Goal: Find specific page/section: Find specific page/section

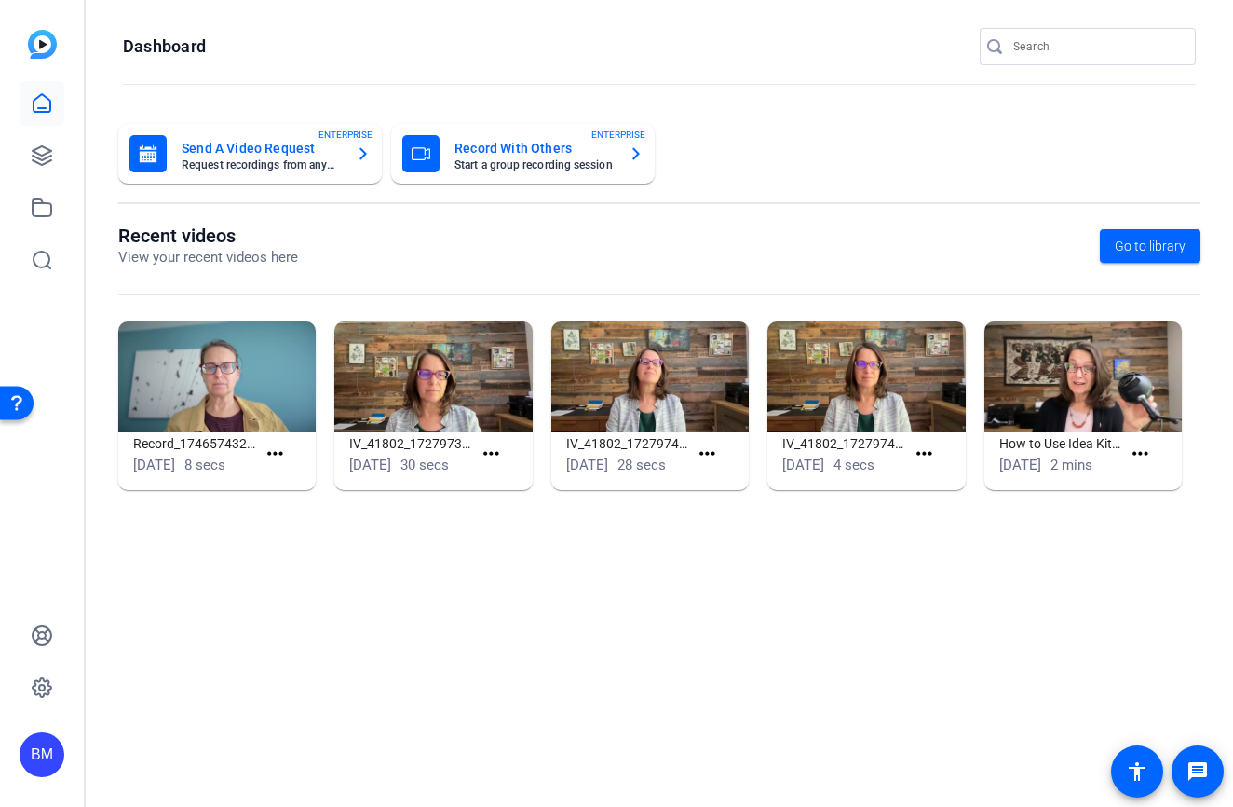
click at [1052, 51] on input "Search" at bounding box center [1097, 46] width 168 height 22
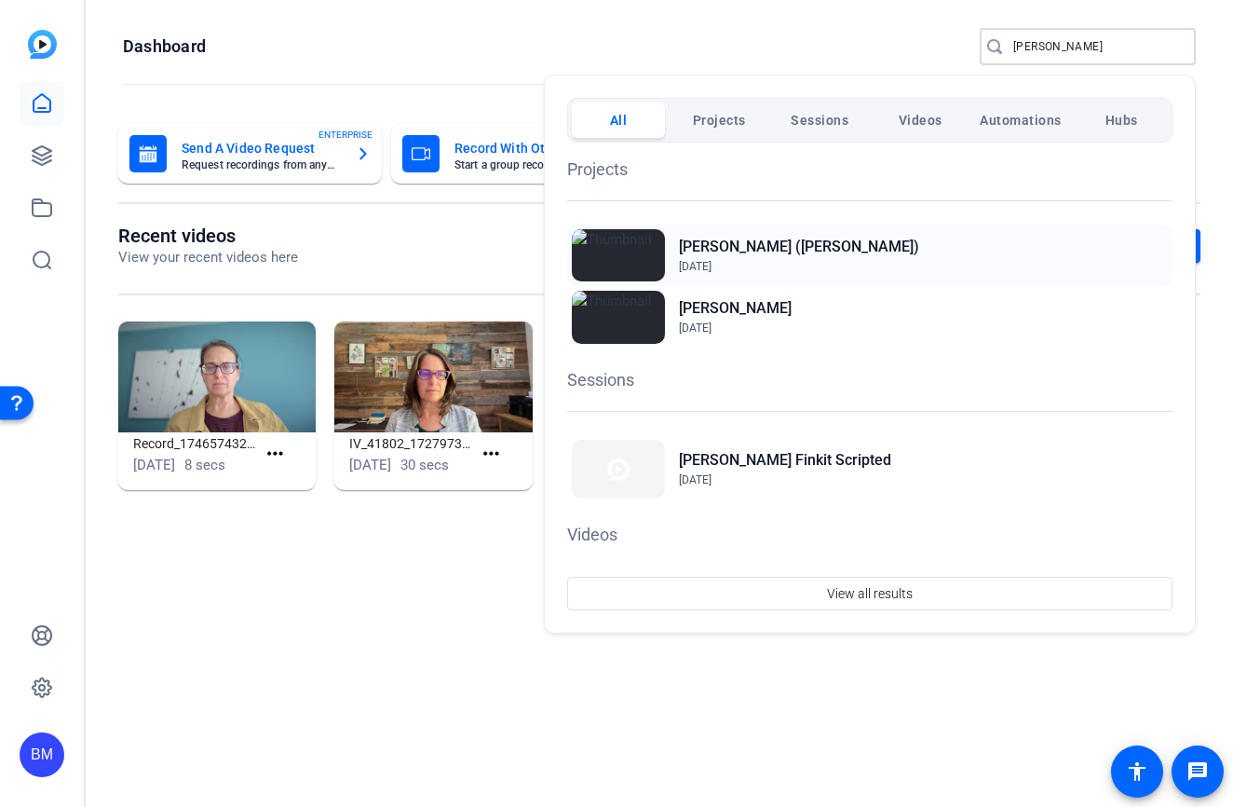
type input "wheeler"
click at [697, 253] on h2 "[PERSON_NAME] ([PERSON_NAME])" at bounding box center [799, 247] width 240 height 22
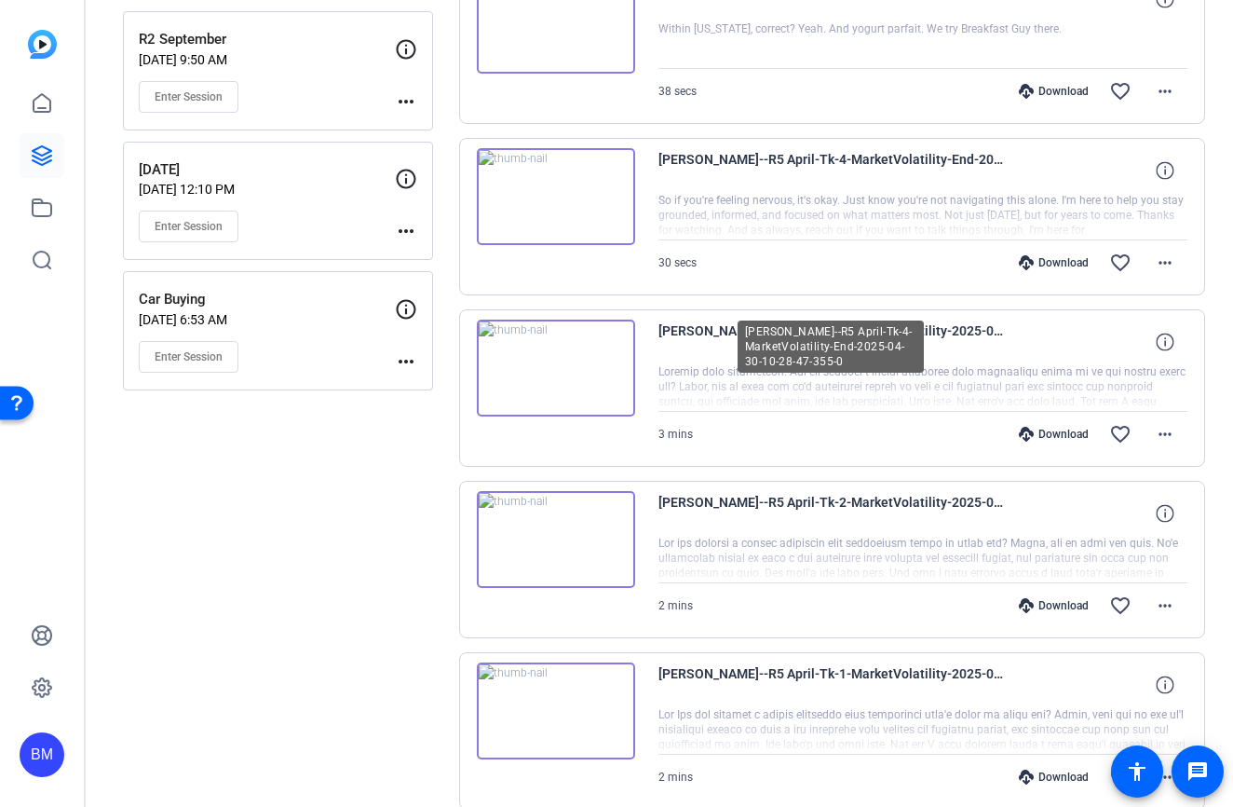
scroll to position [1254, 0]
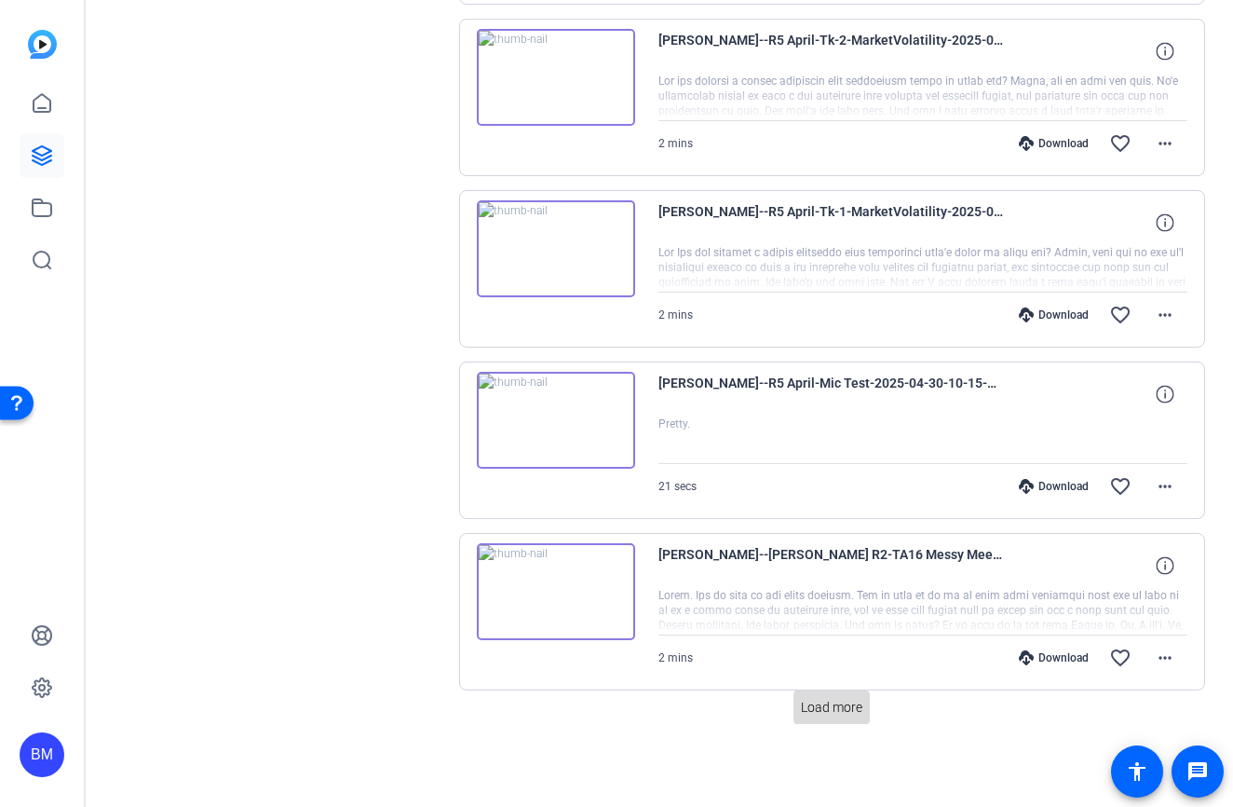
click at [836, 709] on span "Load more" at bounding box center [831, 708] width 61 height 20
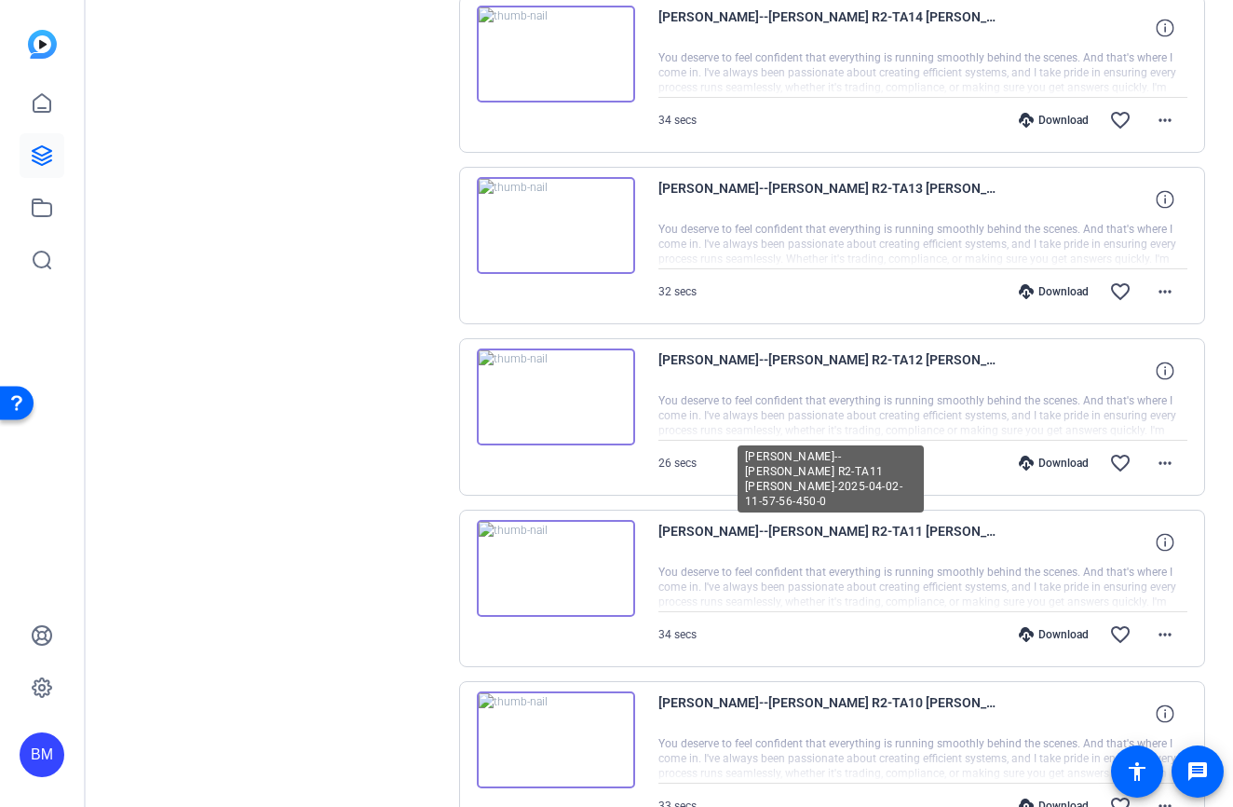
scroll to position [2967, 0]
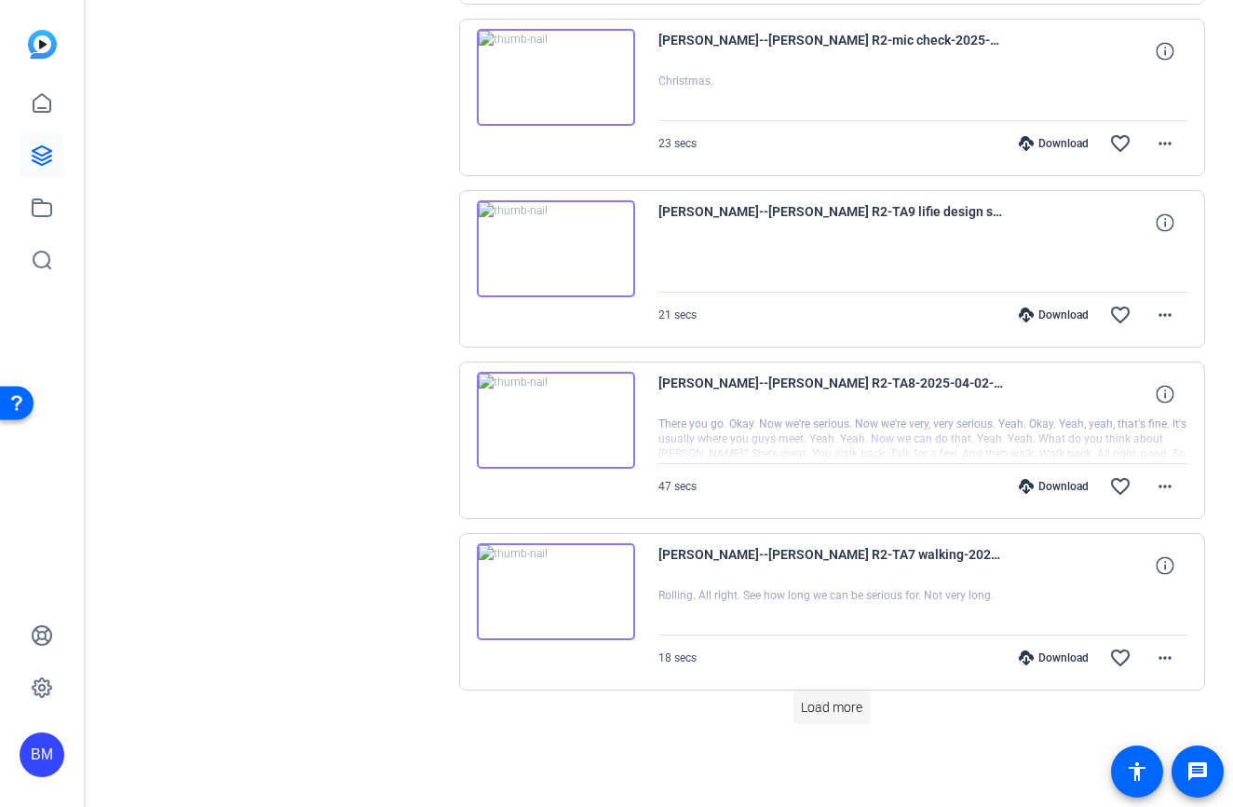
click at [816, 705] on span "Load more" at bounding box center [831, 708] width 61 height 20
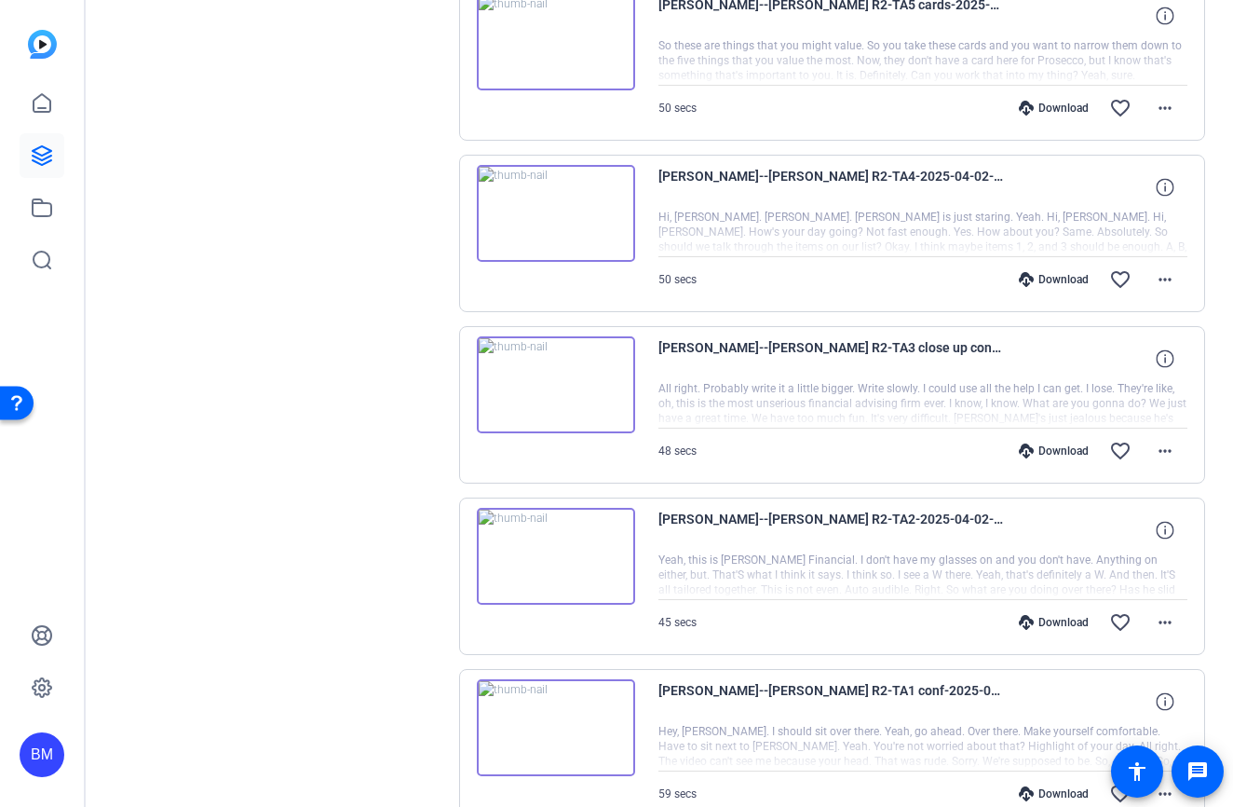
scroll to position [4681, 0]
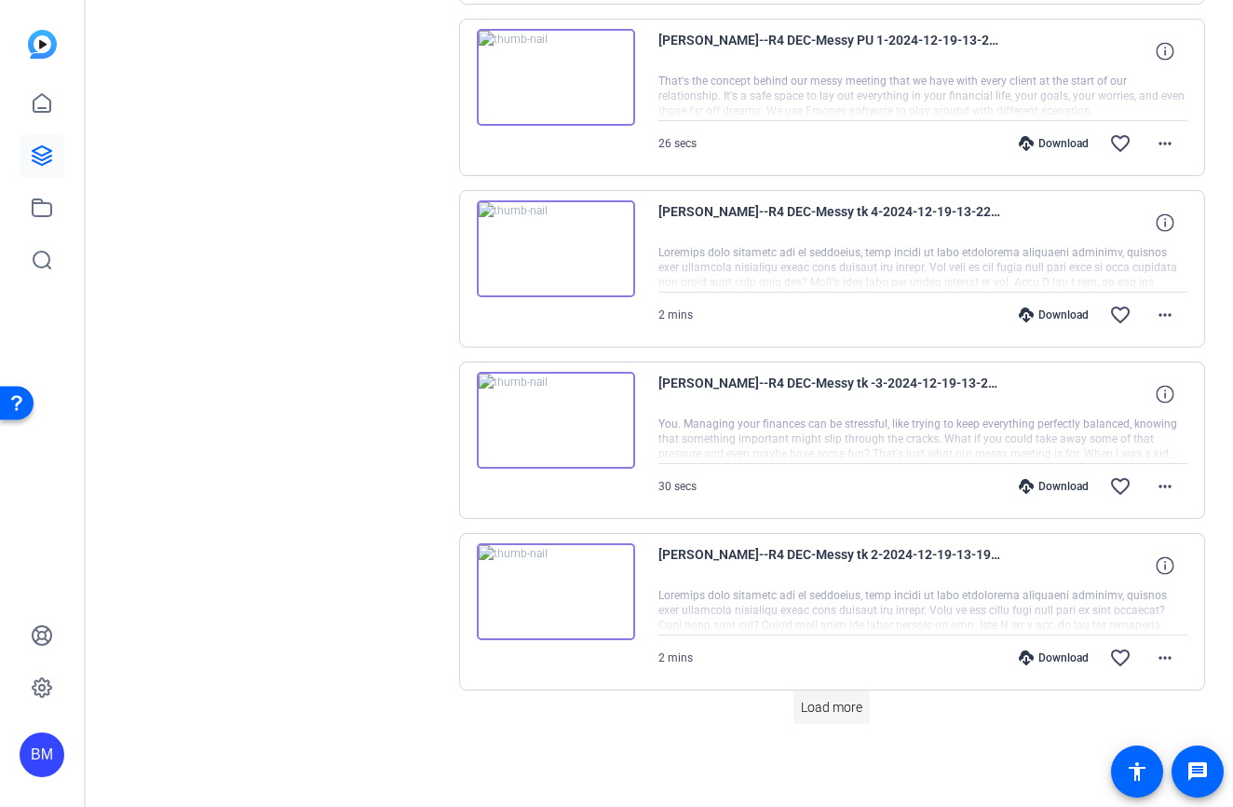
click at [849, 711] on span "Load more" at bounding box center [831, 708] width 61 height 20
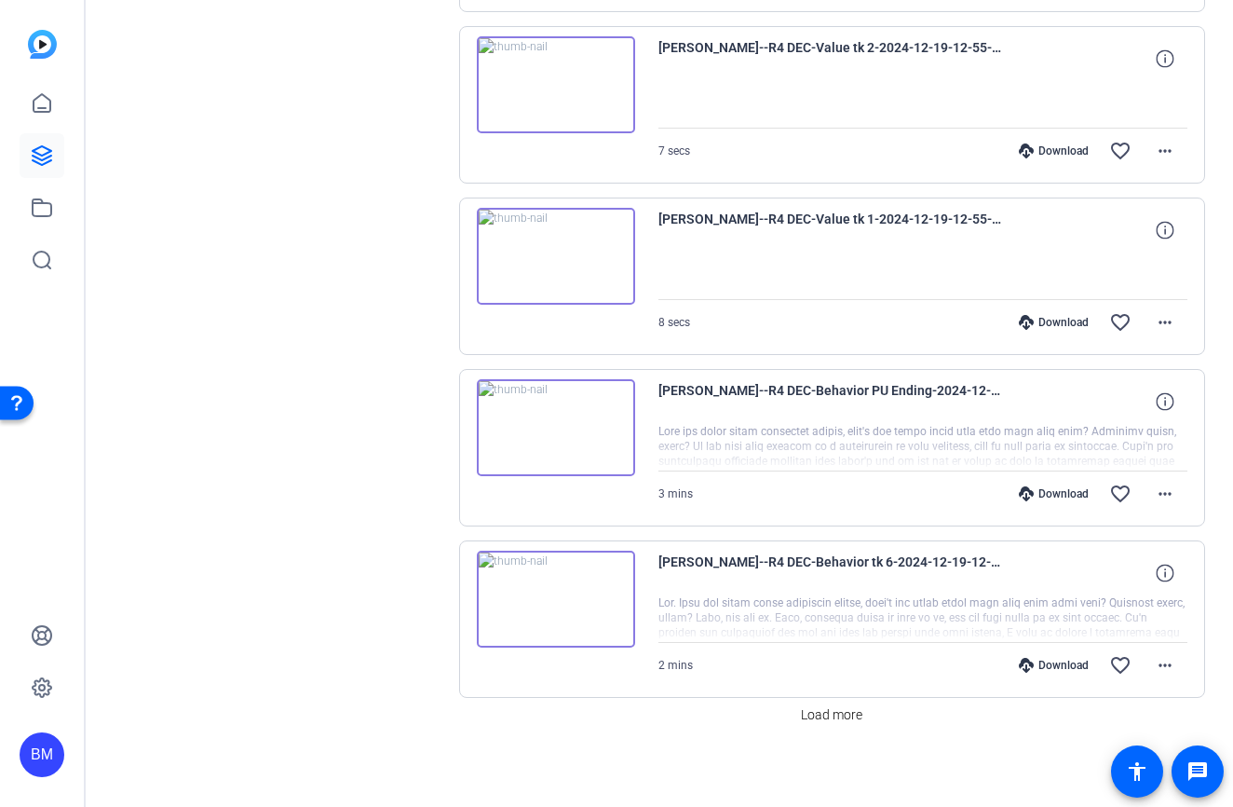
scroll to position [6395, 0]
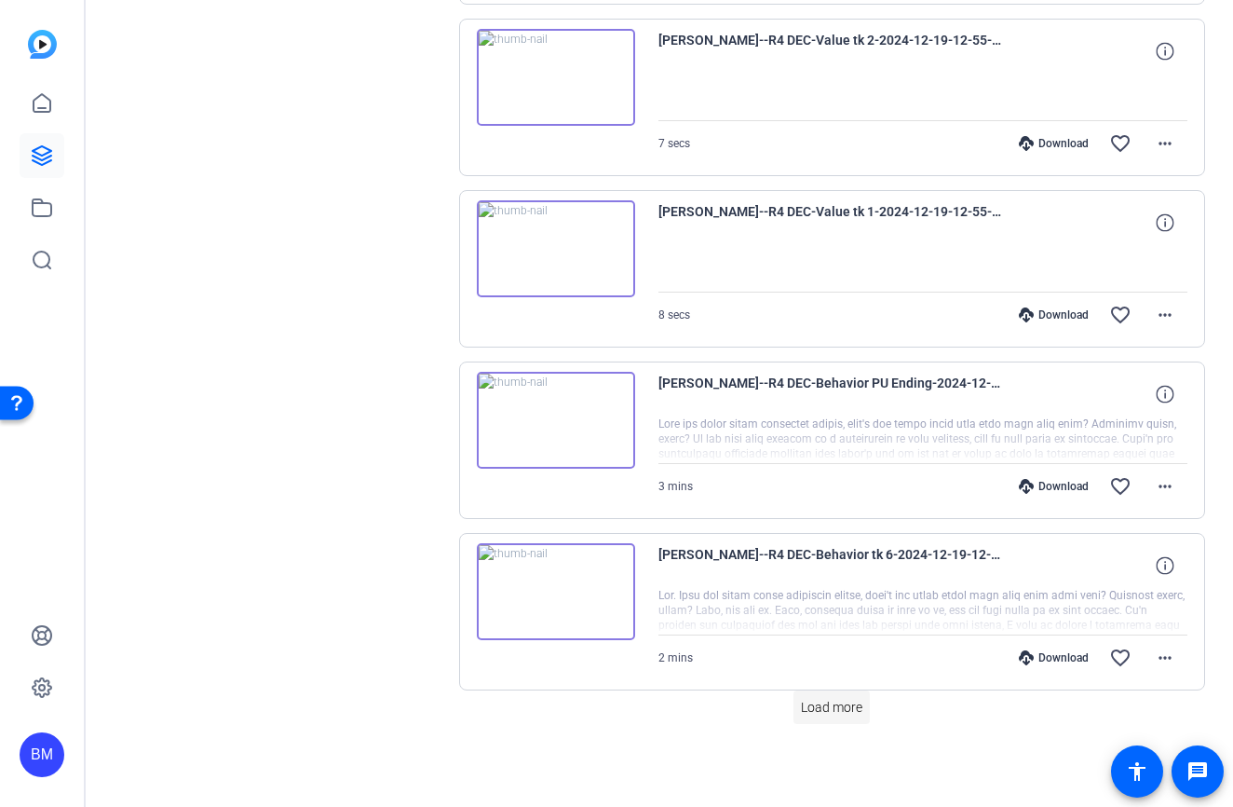
click at [846, 711] on span "Load more" at bounding box center [831, 708] width 61 height 20
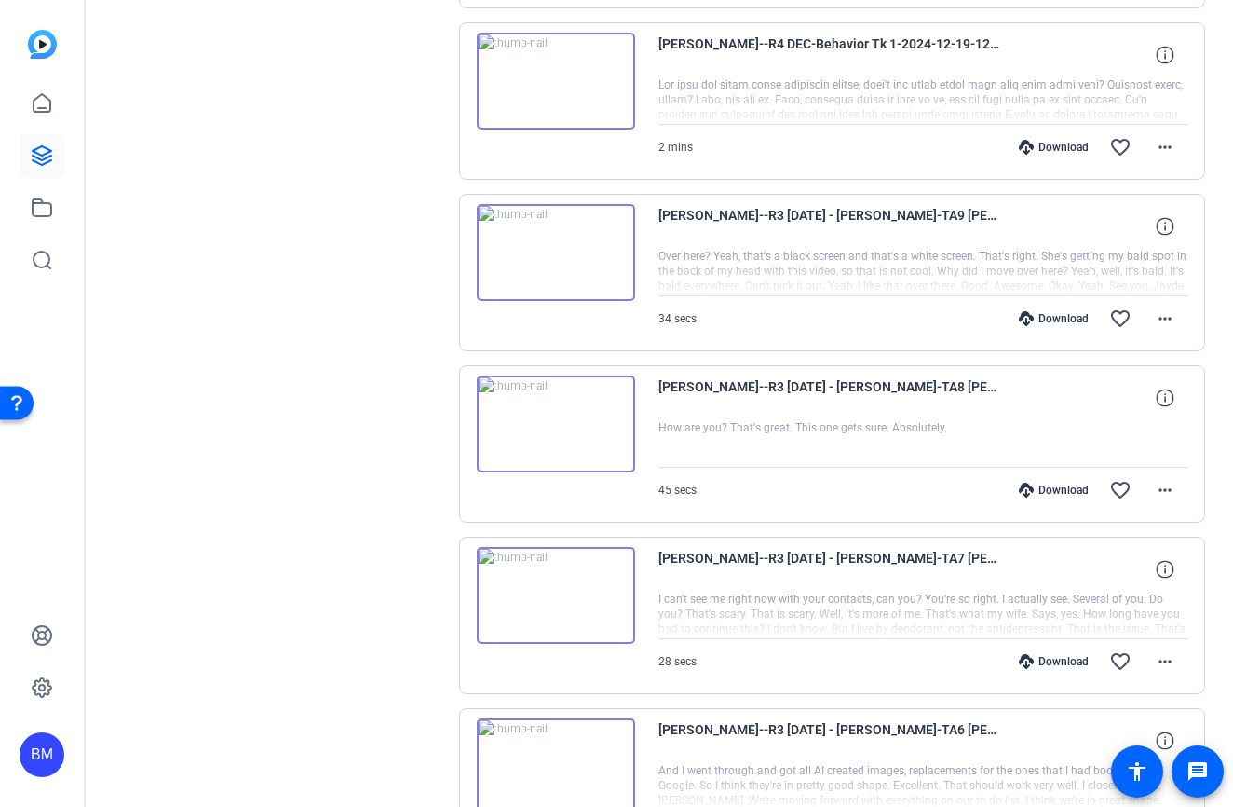
scroll to position [8109, 0]
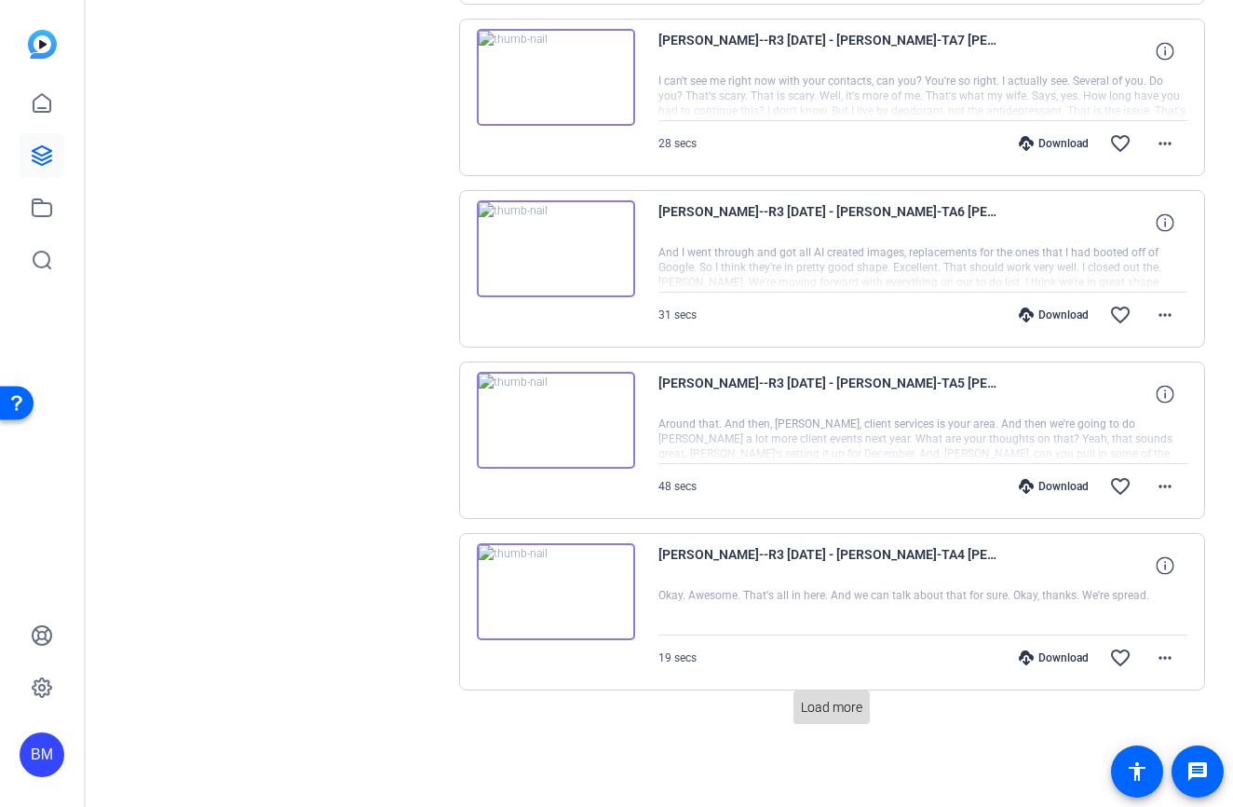
click at [835, 714] on span "Load more" at bounding box center [831, 708] width 61 height 20
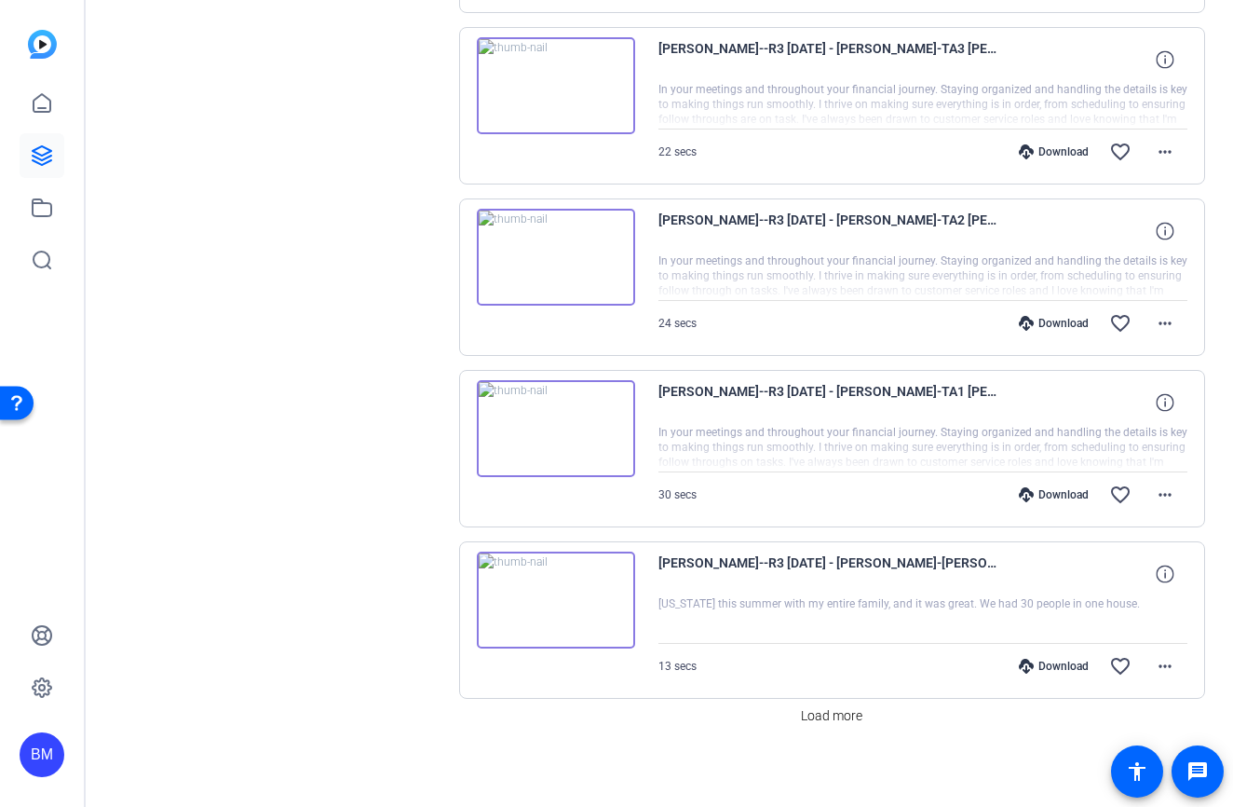
scroll to position [9822, 0]
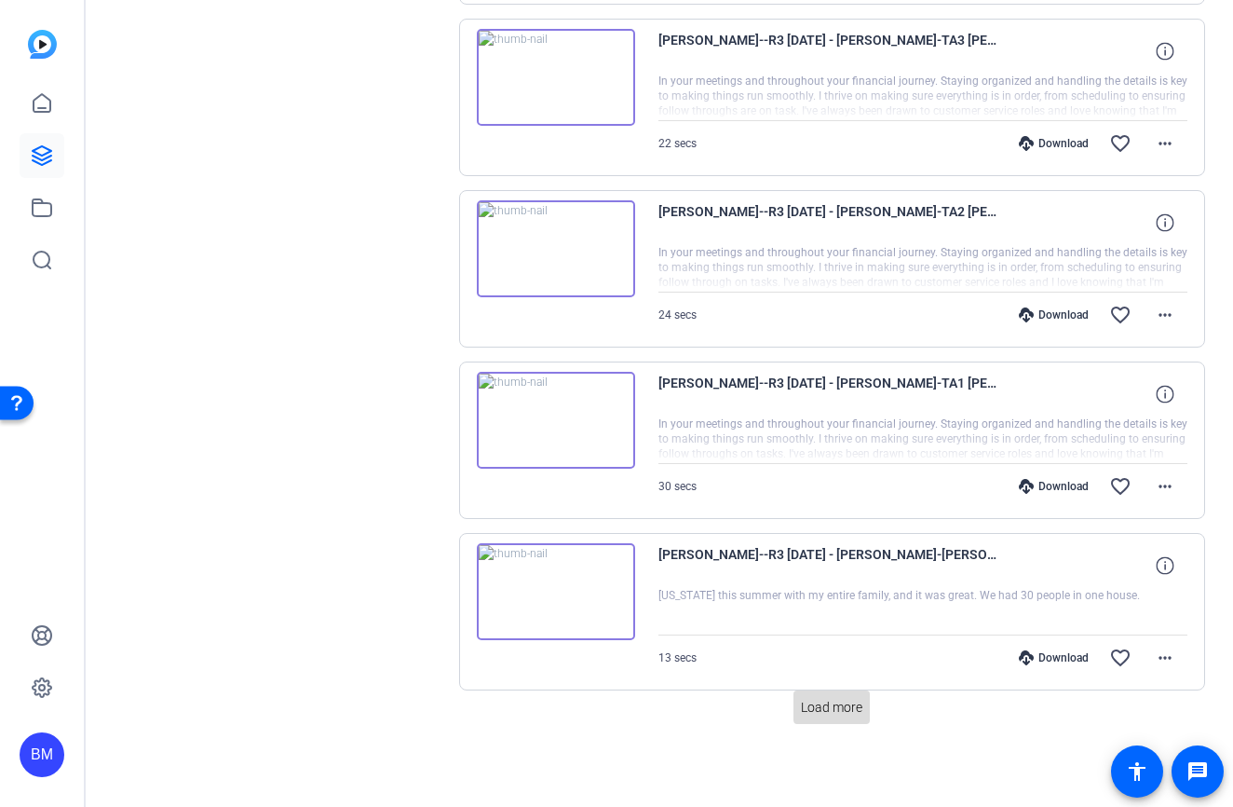
click at [848, 706] on span "Load more" at bounding box center [831, 708] width 61 height 20
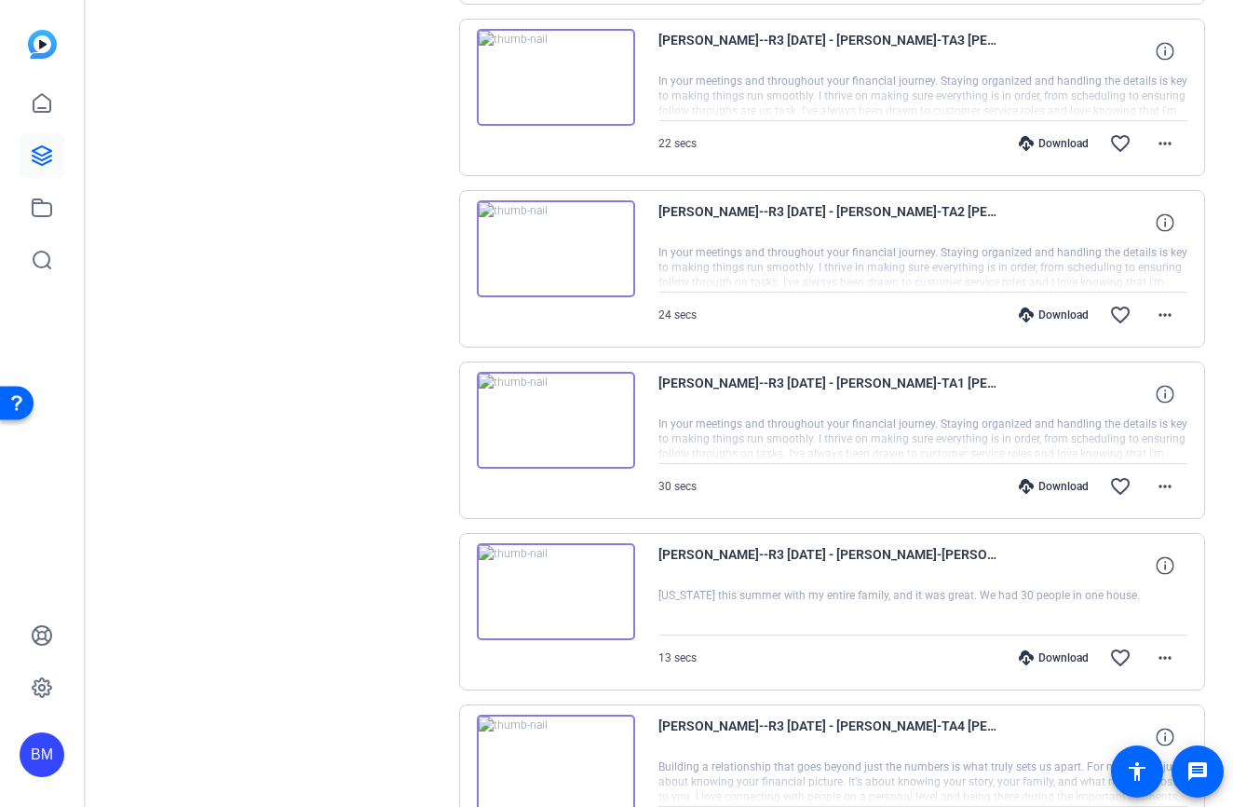
scroll to position [10423, 0]
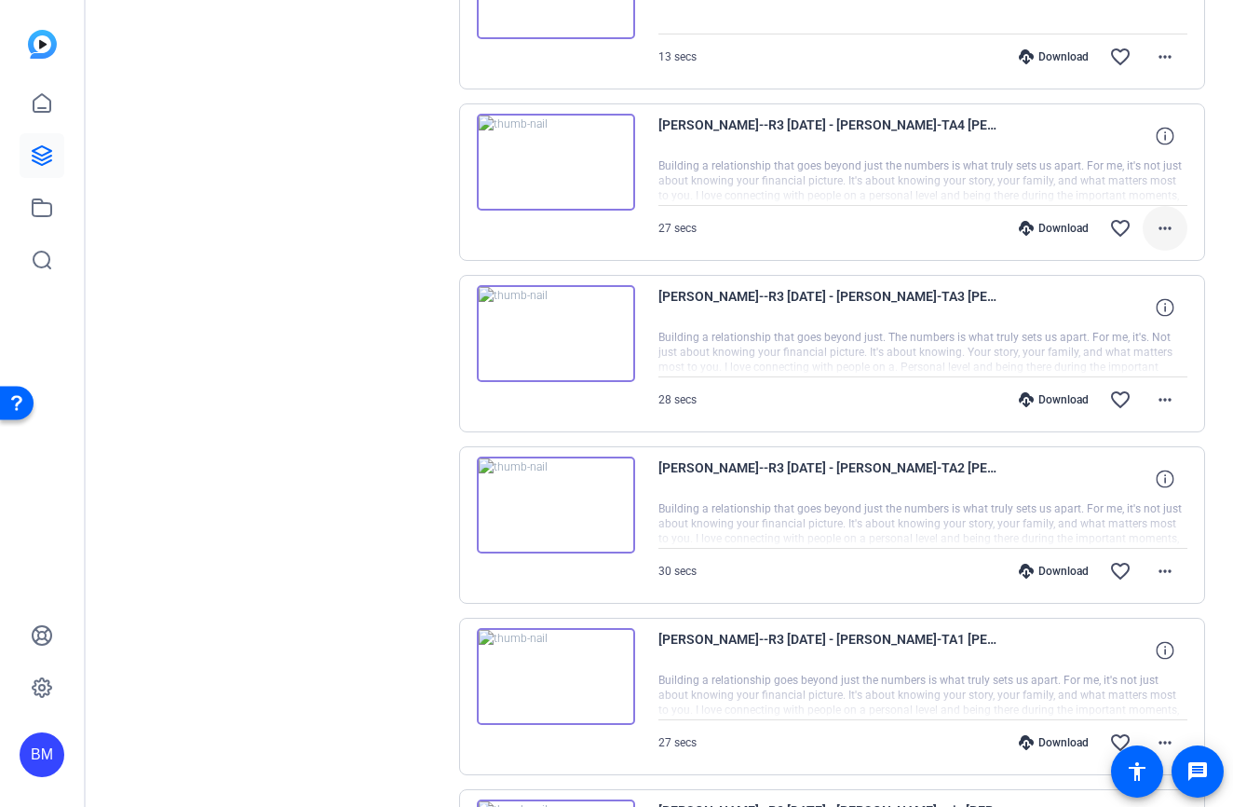
click at [1154, 232] on mat-icon "more_horiz" at bounding box center [1165, 228] width 22 height 22
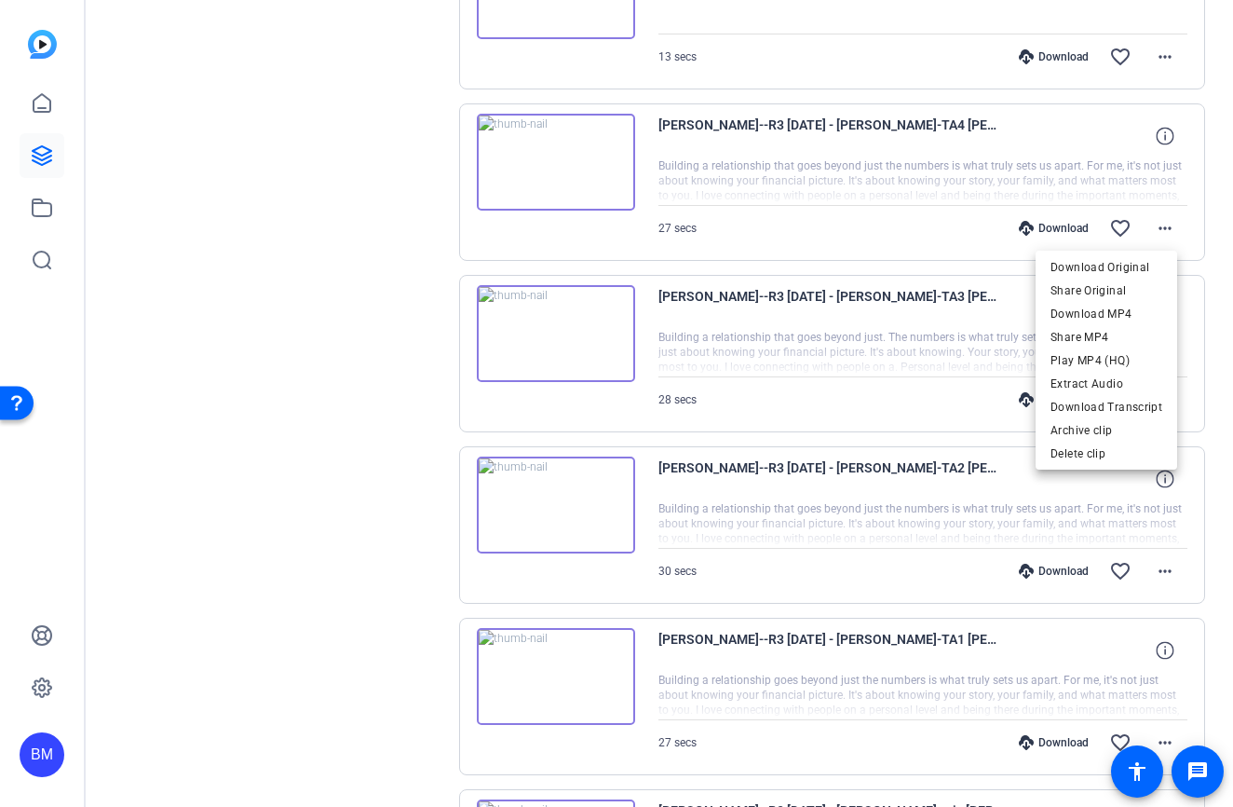
click at [875, 216] on div at bounding box center [616, 403] width 1233 height 807
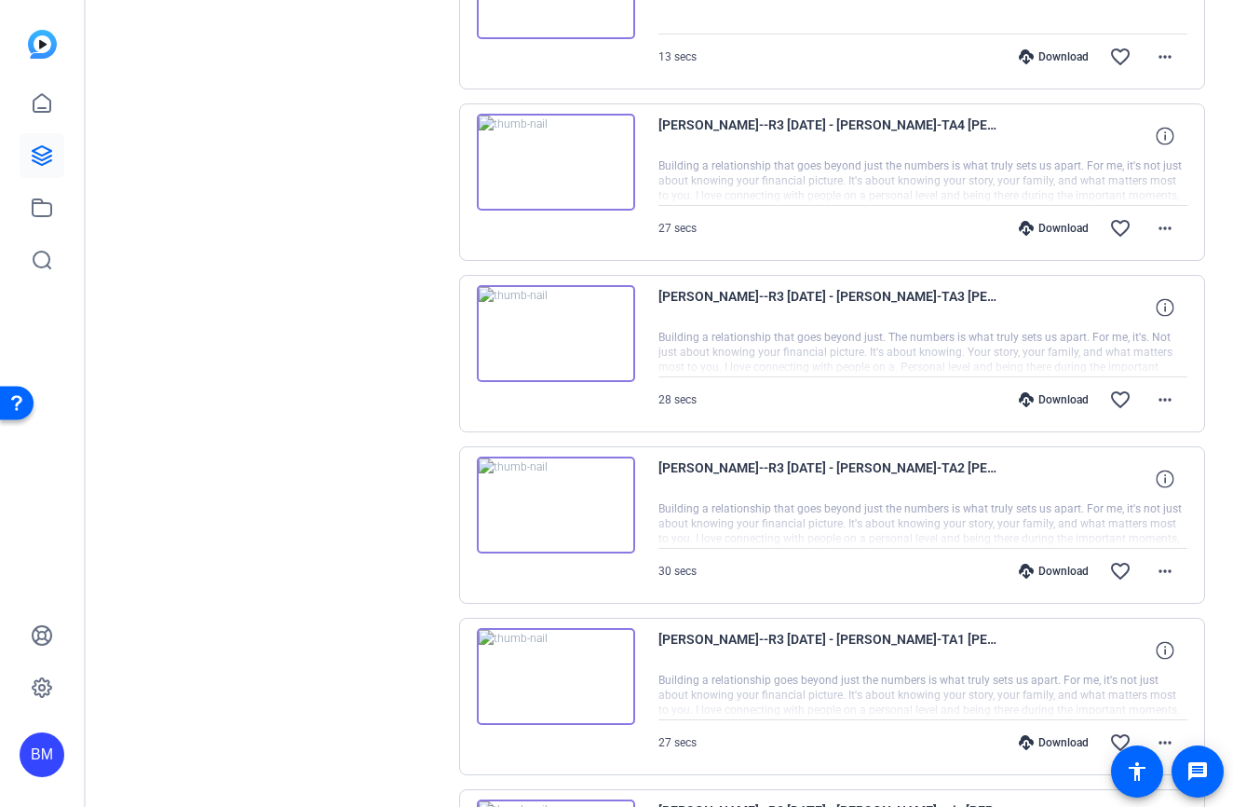
click at [558, 157] on img at bounding box center [556, 162] width 158 height 97
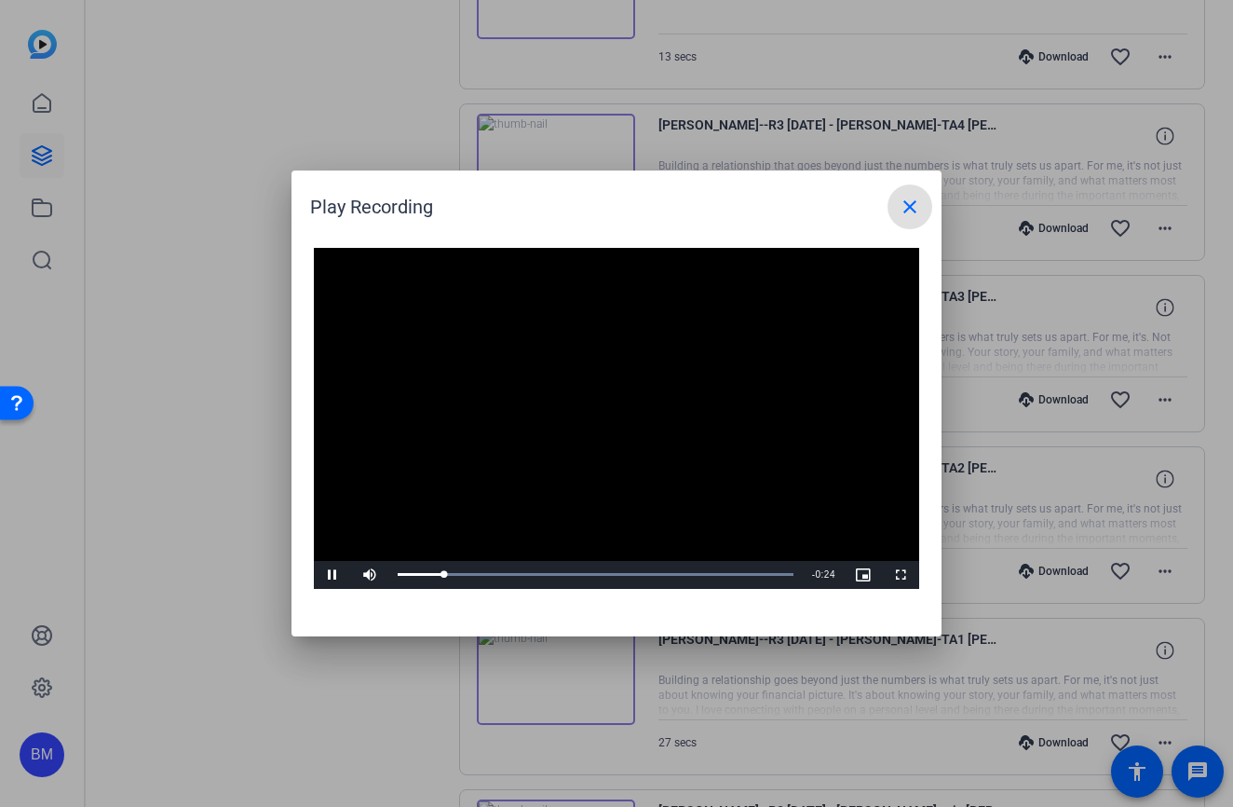
click at [906, 218] on span at bounding box center [910, 206] width 45 height 45
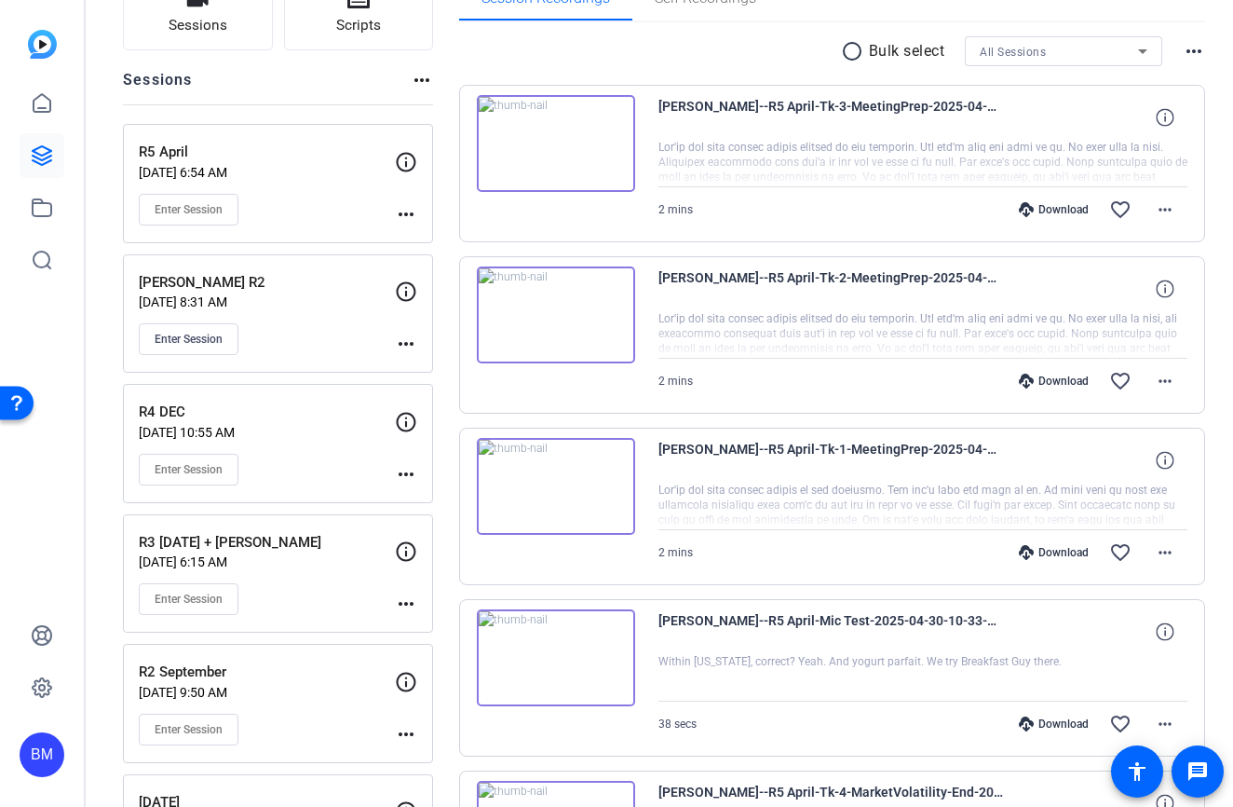
scroll to position [148, 0]
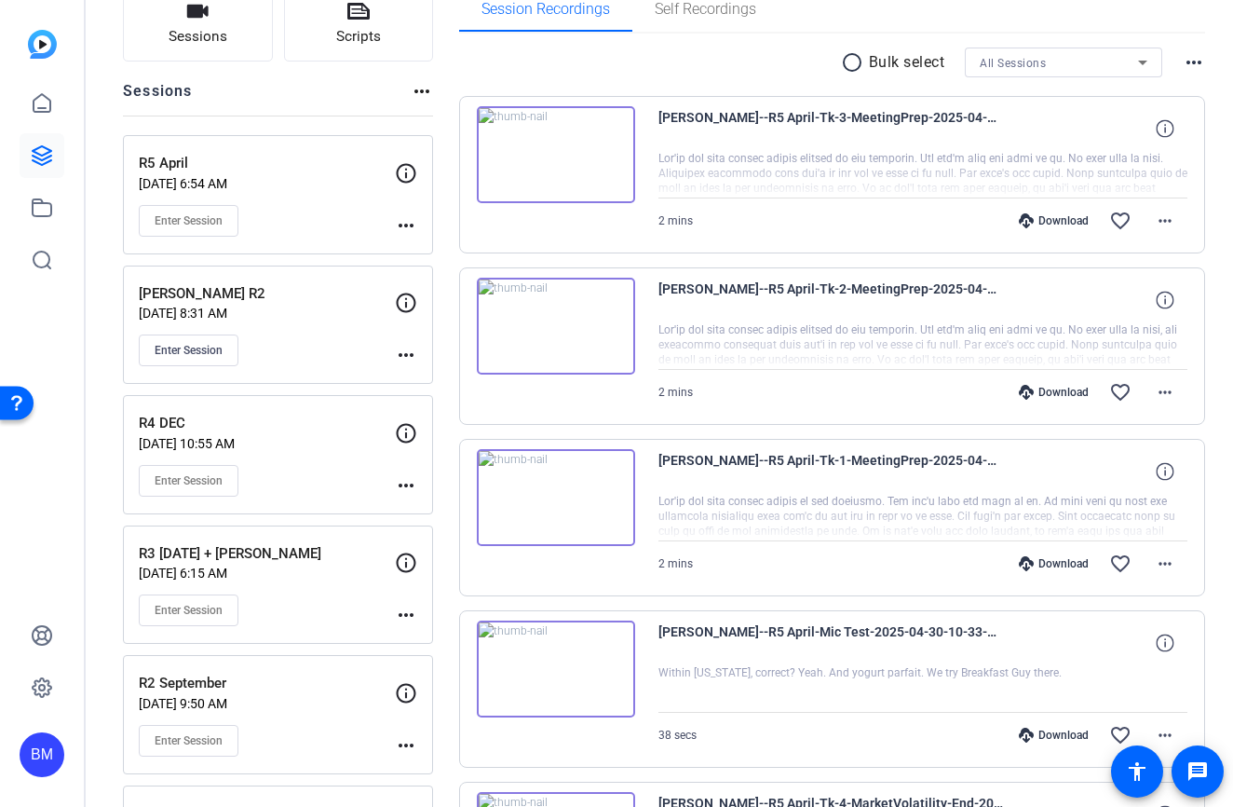
click at [627, 69] on div "radio_button_unchecked Bulk select All Sessions more_horiz" at bounding box center [832, 63] width 747 height 30
click at [292, 424] on p "R4 DEC" at bounding box center [267, 423] width 256 height 21
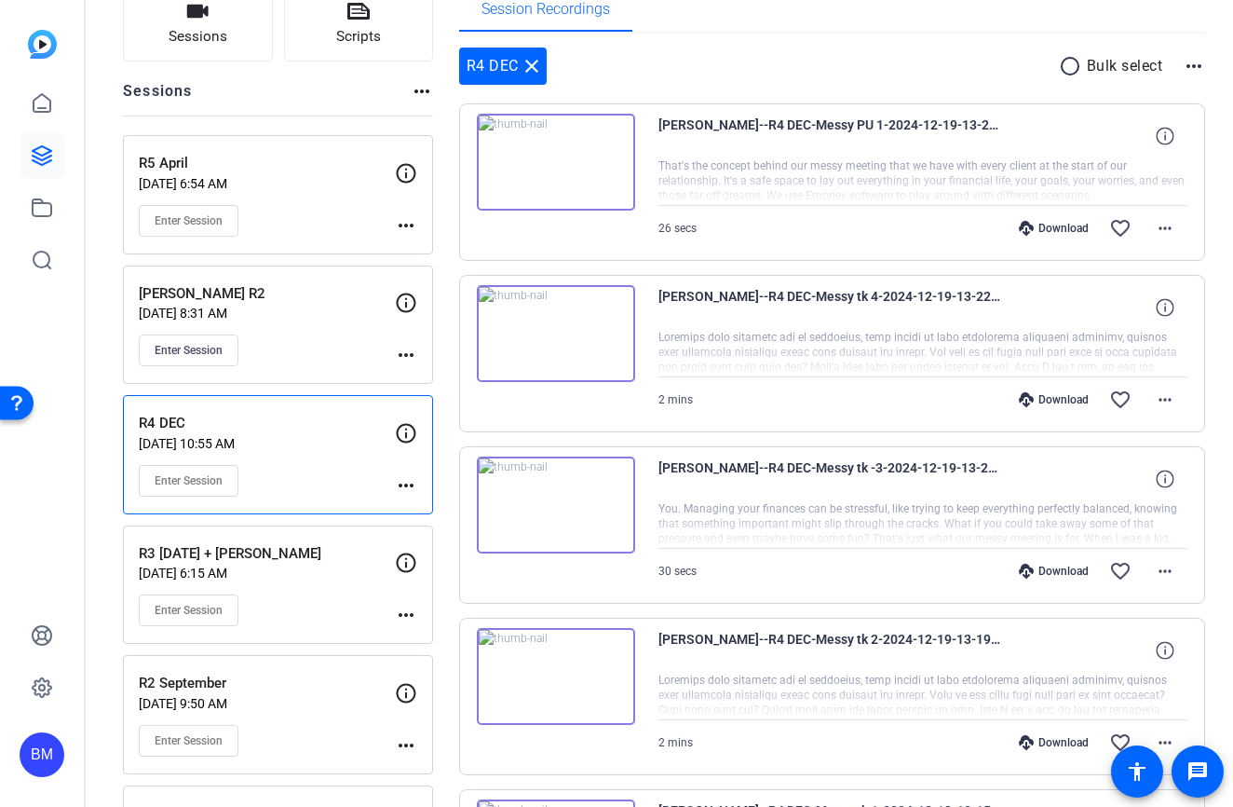
click at [304, 212] on div "Enter Session" at bounding box center [267, 221] width 256 height 32
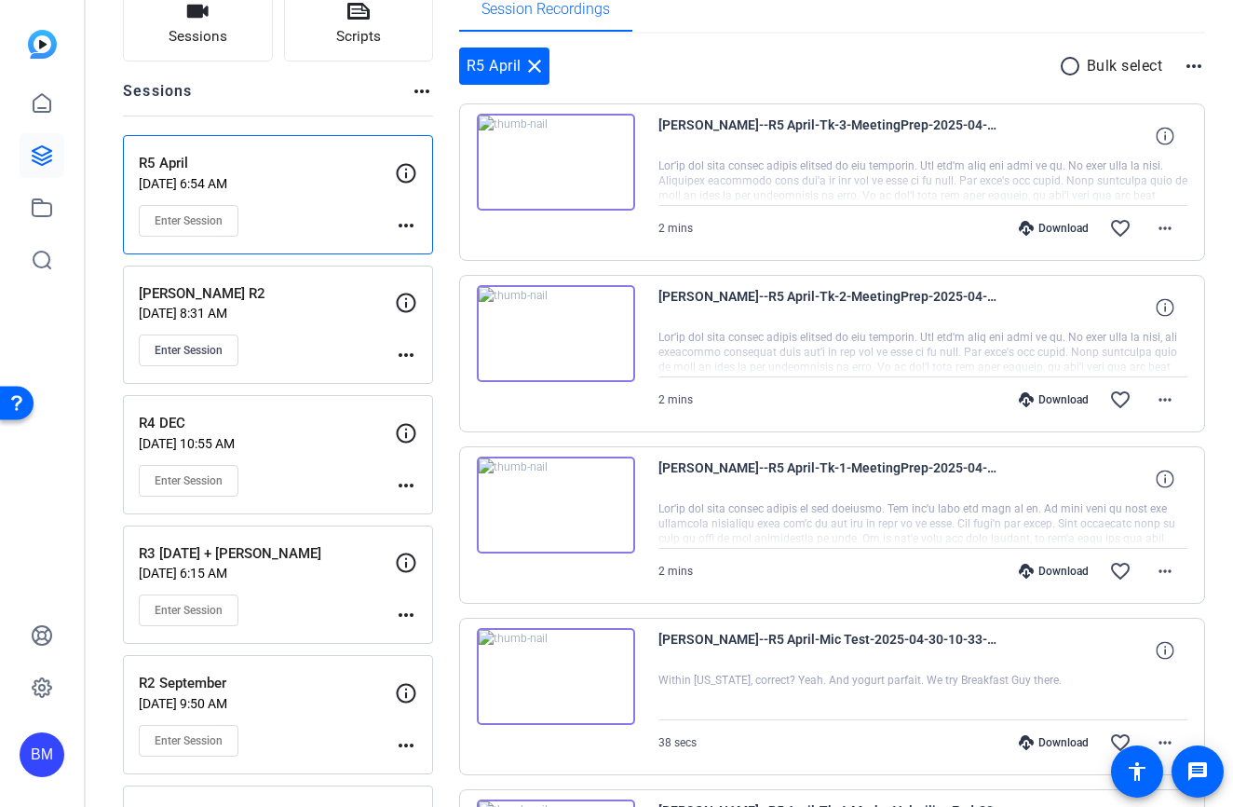
click at [693, 49] on div "R5 April close radio_button_unchecked Bulk select more_horiz" at bounding box center [832, 66] width 747 height 37
